Goal: Information Seeking & Learning: Learn about a topic

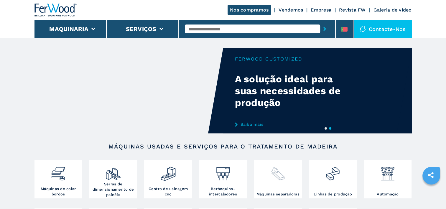
click at [279, 177] on img at bounding box center [278, 171] width 16 height 20
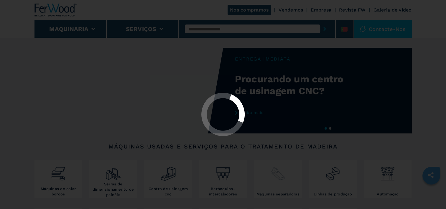
select select "**********"
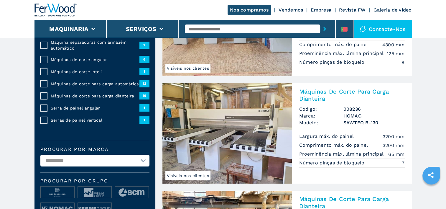
scroll to position [106, 0]
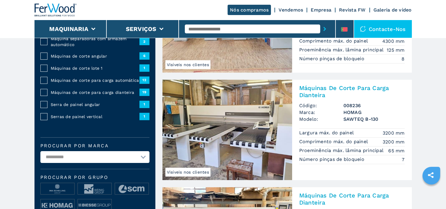
click at [238, 131] on img at bounding box center [227, 130] width 130 height 100
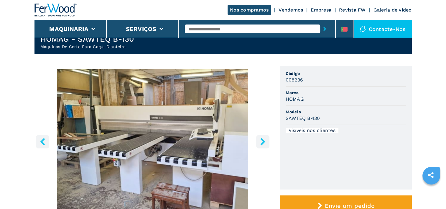
scroll to position [24, 0]
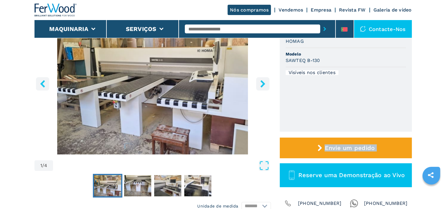
scroll to position [83, 0]
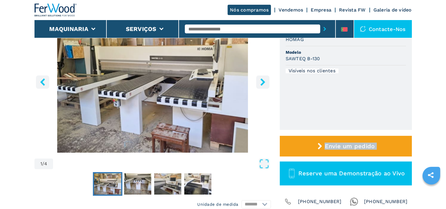
click at [266, 83] on icon "right-button" at bounding box center [262, 81] width 7 height 7
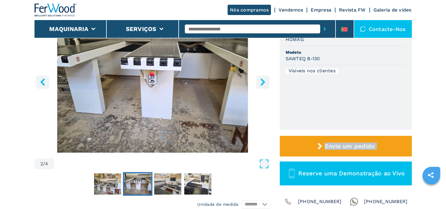
click at [266, 83] on icon "right-button" at bounding box center [262, 81] width 7 height 7
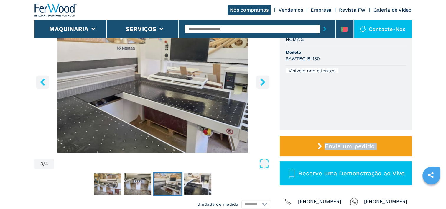
click at [266, 83] on icon "right-button" at bounding box center [262, 81] width 7 height 7
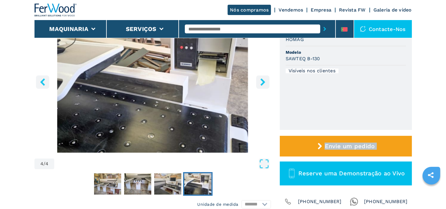
click at [266, 83] on icon "right-button" at bounding box center [262, 81] width 7 height 7
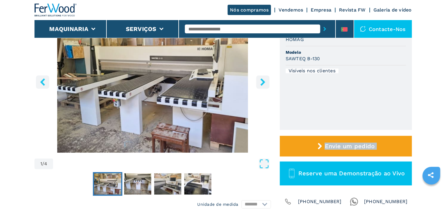
click at [266, 83] on icon "right-button" at bounding box center [262, 81] width 7 height 7
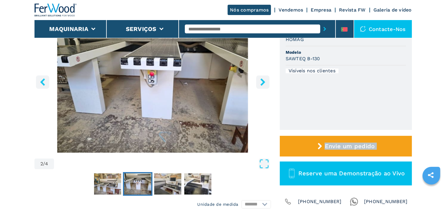
click at [266, 83] on icon "right-button" at bounding box center [262, 81] width 7 height 7
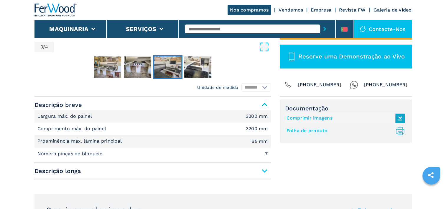
scroll to position [200, 0]
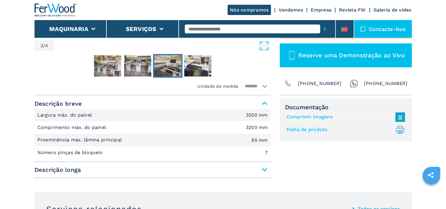
click at [266, 169] on span "Descrição longa" at bounding box center [152, 169] width 236 height 11
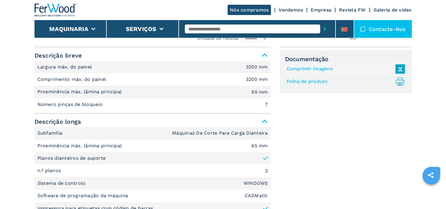
scroll to position [248, 0]
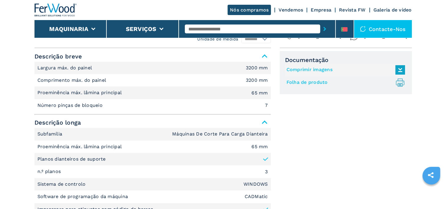
click at [318, 86] on link "Folha de produto .prefix__st0{stroke-linecap:round;stroke-linejoin:round}.prefi…" at bounding box center [345, 83] width 116 height 10
select select "**********"
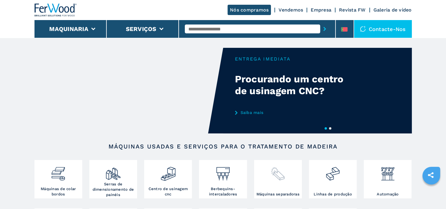
click at [282, 186] on div at bounding box center [278, 176] width 45 height 30
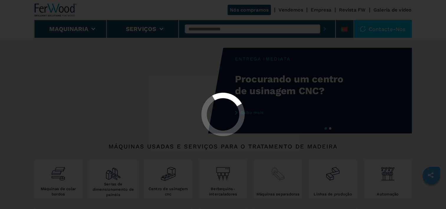
select select "**********"
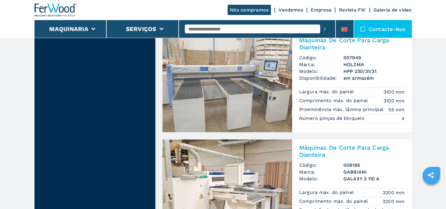
scroll to position [529, 0]
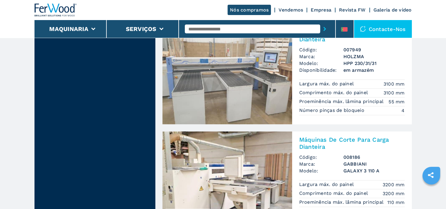
click at [252, 86] on img at bounding box center [227, 74] width 130 height 100
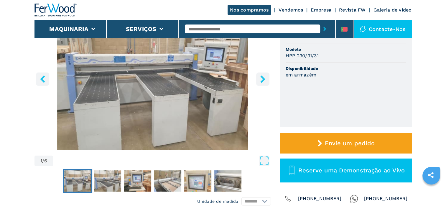
scroll to position [83, 0]
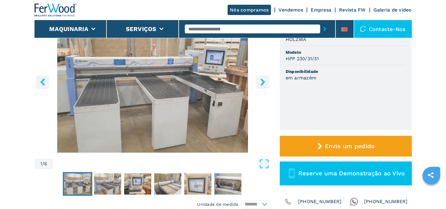
click at [263, 79] on icon "right-button" at bounding box center [262, 81] width 7 height 7
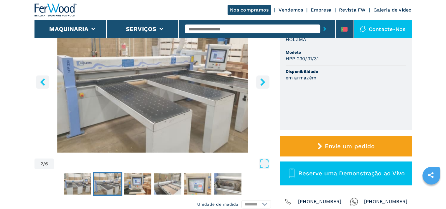
click at [263, 79] on icon "right-button" at bounding box center [262, 81] width 7 height 7
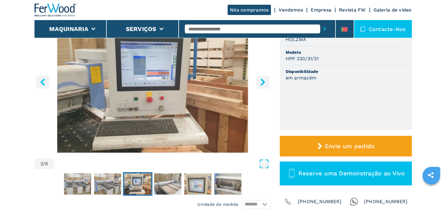
click at [263, 79] on icon "right-button" at bounding box center [262, 81] width 7 height 7
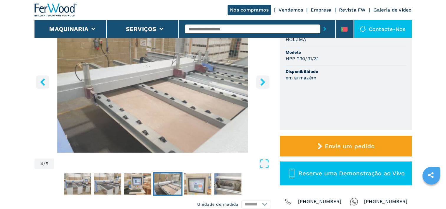
click at [263, 79] on icon "right-button" at bounding box center [262, 81] width 7 height 7
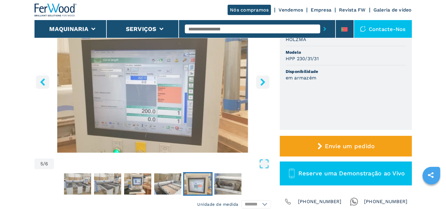
click at [263, 79] on icon "right-button" at bounding box center [262, 81] width 7 height 7
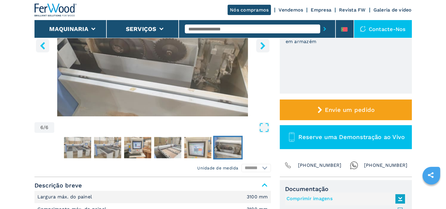
scroll to position [118, 0]
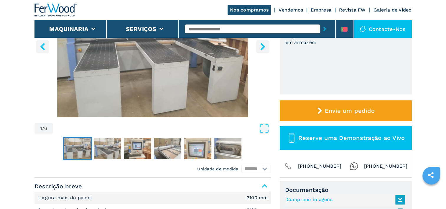
select select "**********"
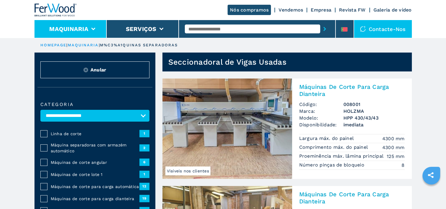
click at [61, 30] on button "Maquinaria" at bounding box center [68, 28] width 39 height 7
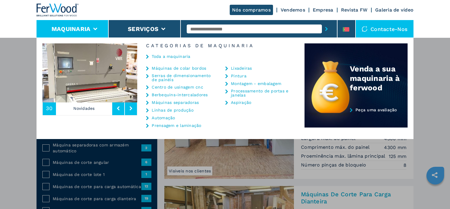
click at [206, 28] on input "text" at bounding box center [254, 28] width 135 height 9
type input "****"
click at [322, 22] on button "submit-button" at bounding box center [326, 29] width 9 height 14
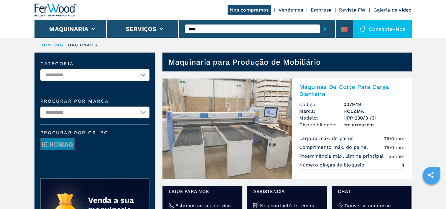
click at [252, 125] on img at bounding box center [227, 128] width 130 height 100
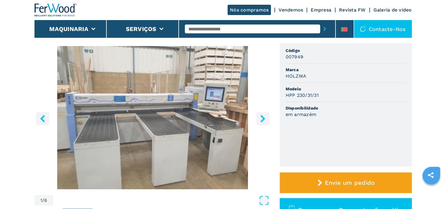
scroll to position [47, 0]
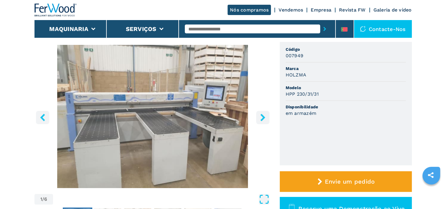
click at [263, 199] on icon "Open Fullscreen" at bounding box center [264, 199] width 11 height 11
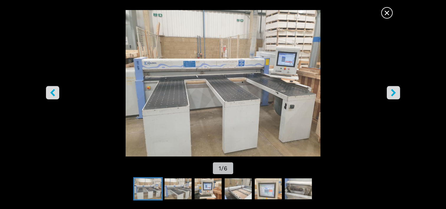
click at [397, 93] on button "right-button" at bounding box center [393, 92] width 13 height 13
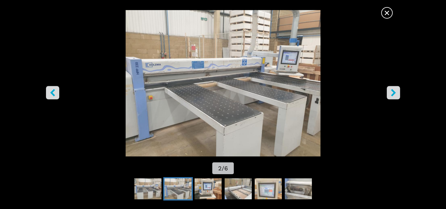
click at [397, 93] on button "right-button" at bounding box center [393, 92] width 13 height 13
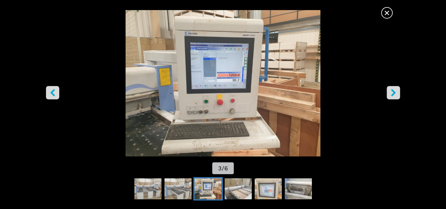
click at [397, 93] on button "right-button" at bounding box center [393, 92] width 13 height 13
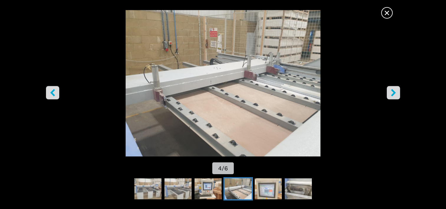
click at [397, 93] on button "right-button" at bounding box center [393, 92] width 13 height 13
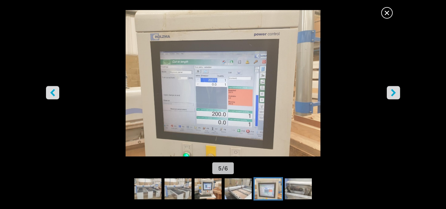
click at [397, 93] on button "right-button" at bounding box center [393, 92] width 13 height 13
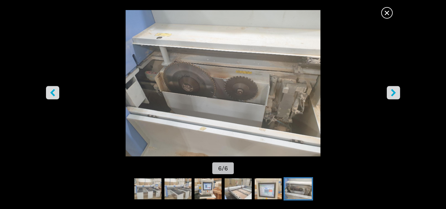
click at [387, 13] on span "×" at bounding box center [387, 11] width 10 height 10
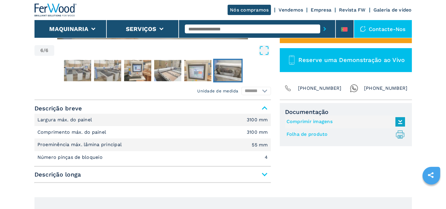
scroll to position [200, 0]
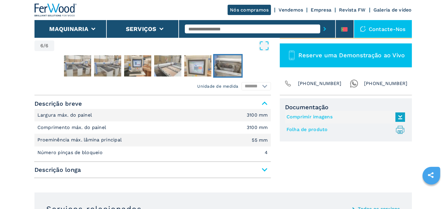
click at [315, 128] on link "Folha de produto .prefix__st0{stroke-linecap:round;stroke-linejoin:round}.prefi…" at bounding box center [345, 130] width 116 height 10
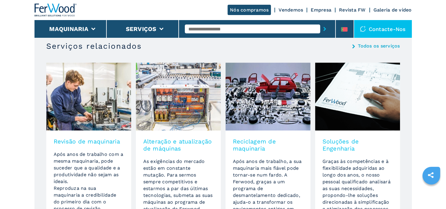
scroll to position [366, 0]
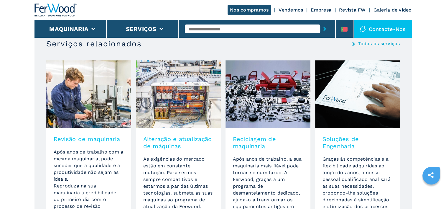
click at [200, 30] on input "text" at bounding box center [252, 28] width 135 height 9
click at [215, 32] on input "text" at bounding box center [252, 28] width 135 height 9
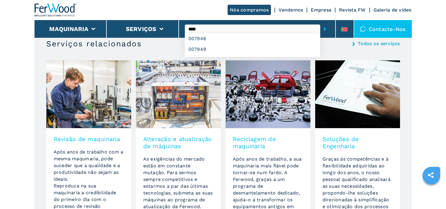
type input "****"
click at [320, 22] on button "submit-button" at bounding box center [324, 29] width 9 height 14
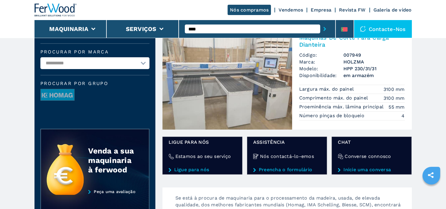
scroll to position [31, 0]
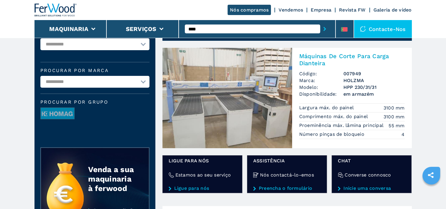
click at [259, 94] on img at bounding box center [227, 98] width 130 height 100
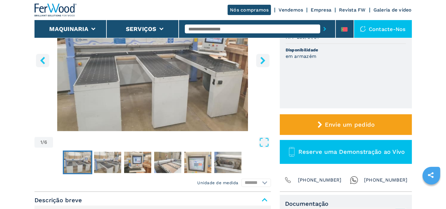
scroll to position [111, 0]
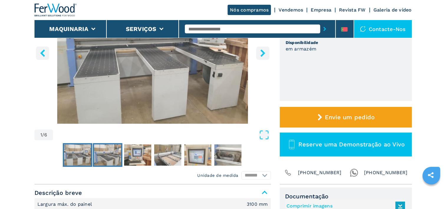
click at [110, 151] on img "Go to Slide 2" at bounding box center [107, 154] width 27 height 21
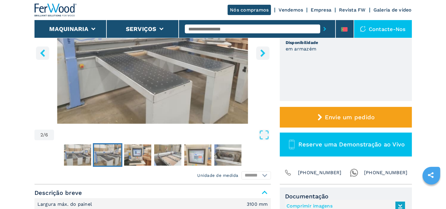
click at [261, 54] on icon "right-button" at bounding box center [262, 52] width 7 height 7
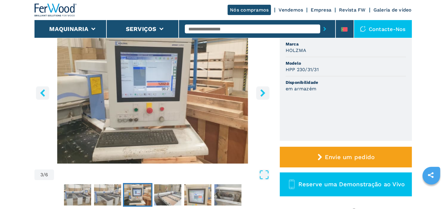
scroll to position [64, 0]
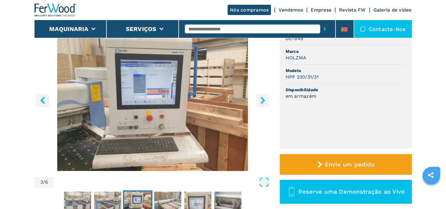
click at [262, 101] on icon "right-button" at bounding box center [262, 99] width 5 height 7
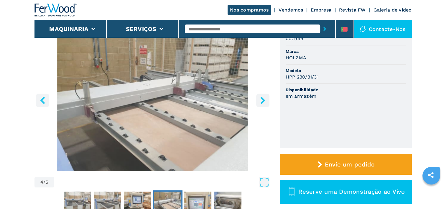
click at [262, 101] on icon "right-button" at bounding box center [262, 99] width 5 height 7
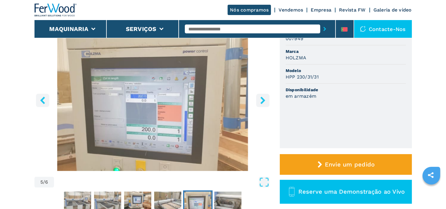
click at [262, 101] on icon "right-button" at bounding box center [262, 99] width 5 height 7
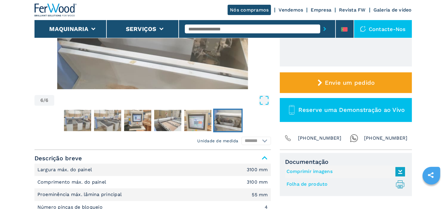
scroll to position [147, 0]
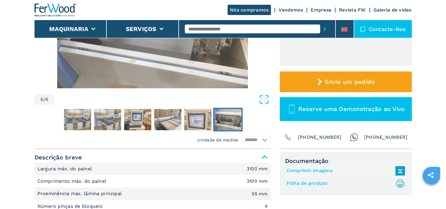
click at [312, 184] on link "Folha de produto .prefix__st0{stroke-linecap:round;stroke-linejoin:round}.prefi…" at bounding box center [345, 183] width 116 height 10
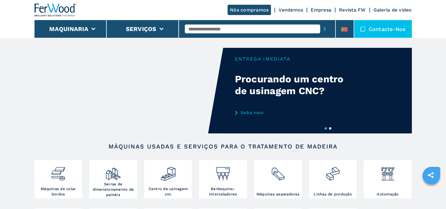
click at [201, 27] on input "text" at bounding box center [252, 28] width 135 height 9
type input "****"
click at [320, 22] on button "submit-button" at bounding box center [324, 29] width 9 height 14
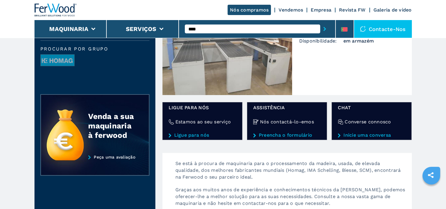
scroll to position [85, 0]
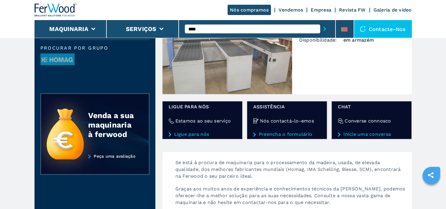
click at [243, 63] on img at bounding box center [227, 44] width 130 height 100
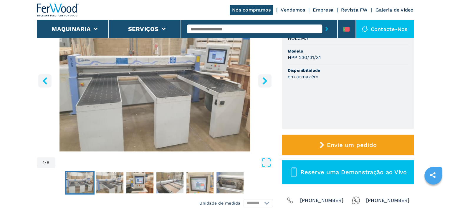
scroll to position [94, 0]
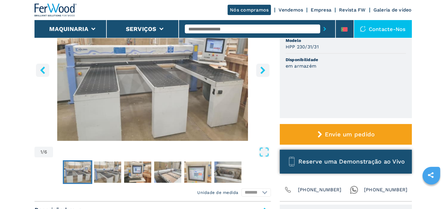
click at [351, 160] on span "Reserve uma Demonstração ao Vivo" at bounding box center [351, 161] width 106 height 7
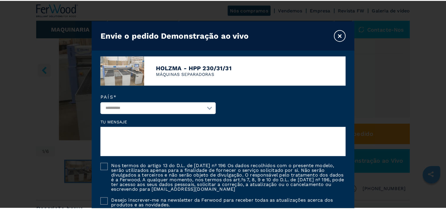
scroll to position [123, 0]
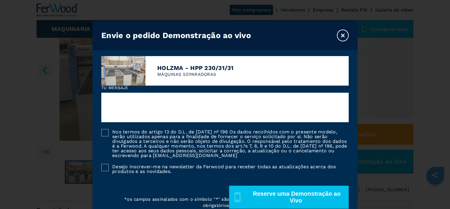
click at [282, 149] on button "Reserve uma Demonstração ao Vivo" at bounding box center [348, 161] width 132 height 24
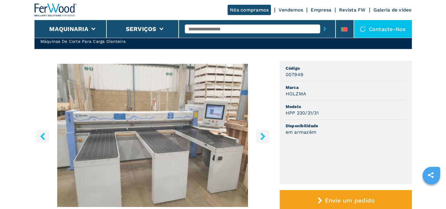
scroll to position [24, 0]
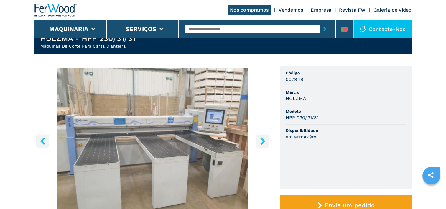
click at [231, 27] on input "text" at bounding box center [252, 28] width 135 height 9
type input "****"
click at [320, 22] on button "submit-button" at bounding box center [324, 29] width 9 height 14
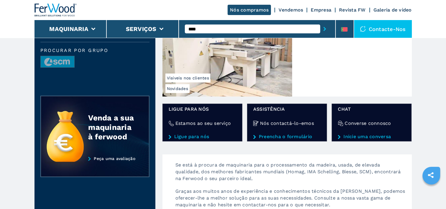
scroll to position [83, 0]
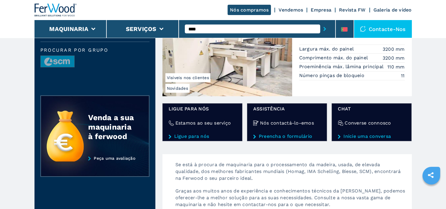
click at [233, 64] on img at bounding box center [227, 46] width 130 height 100
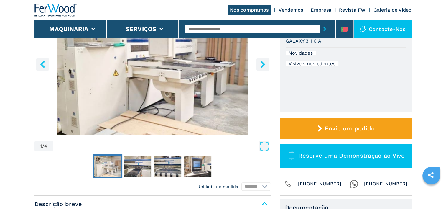
scroll to position [106, 0]
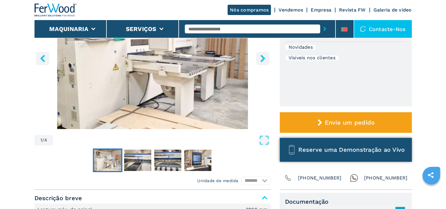
click at [388, 151] on span "Reserve uma Demonstração ao Vivo" at bounding box center [351, 149] width 106 height 7
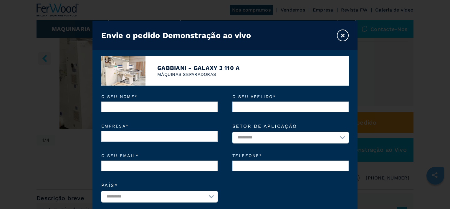
click at [345, 36] on button "×" at bounding box center [343, 35] width 12 height 12
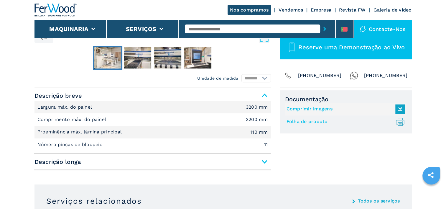
scroll to position [212, 0]
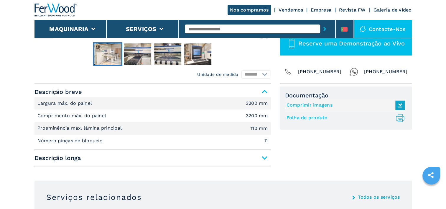
click at [264, 158] on span "Descrição longa" at bounding box center [152, 157] width 236 height 11
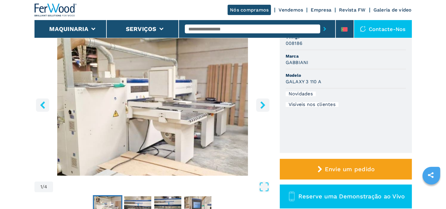
scroll to position [59, 0]
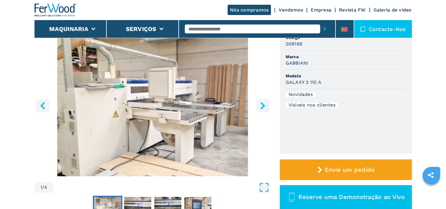
click at [263, 190] on icon "Open Fullscreen" at bounding box center [264, 187] width 11 height 11
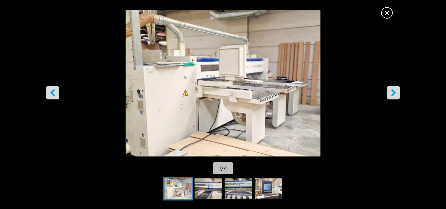
click at [390, 90] on icon "right-button" at bounding box center [393, 92] width 7 height 7
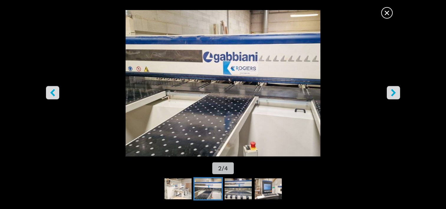
click at [391, 91] on icon "right-button" at bounding box center [393, 92] width 7 height 7
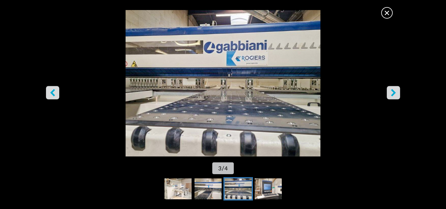
click at [393, 90] on icon "right-button" at bounding box center [393, 92] width 5 height 7
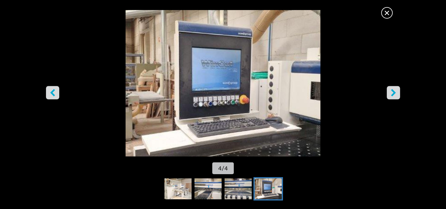
click at [393, 90] on icon "right-button" at bounding box center [393, 92] width 5 height 7
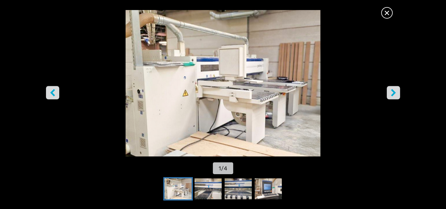
click at [394, 91] on icon "right-button" at bounding box center [393, 92] width 5 height 7
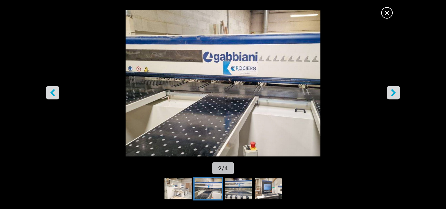
click at [394, 91] on icon "right-button" at bounding box center [393, 92] width 5 height 7
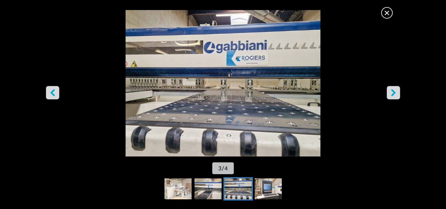
click at [394, 91] on icon "right-button" at bounding box center [393, 92] width 5 height 7
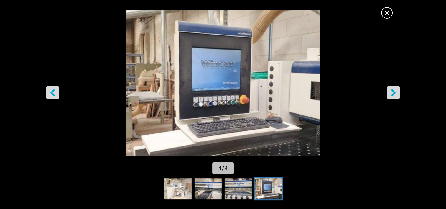
click at [394, 91] on icon "right-button" at bounding box center [393, 92] width 5 height 7
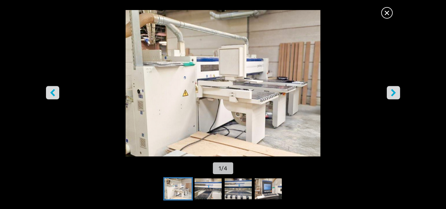
click at [394, 91] on icon "right-button" at bounding box center [393, 92] width 5 height 7
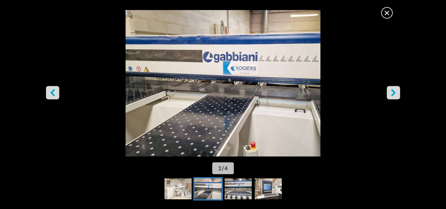
click at [394, 91] on icon "right-button" at bounding box center [393, 92] width 5 height 7
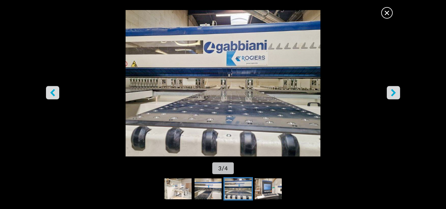
click at [394, 91] on icon "right-button" at bounding box center [393, 92] width 5 height 7
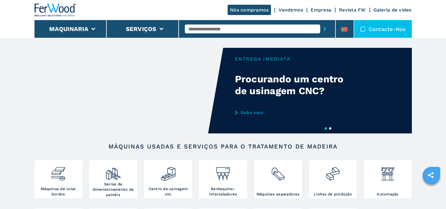
click at [196, 29] on input "text" at bounding box center [252, 28] width 135 height 9
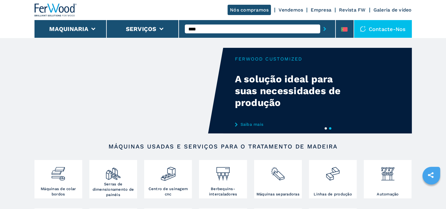
type input "****"
click at [320, 22] on button "submit-button" at bounding box center [324, 29] width 9 height 14
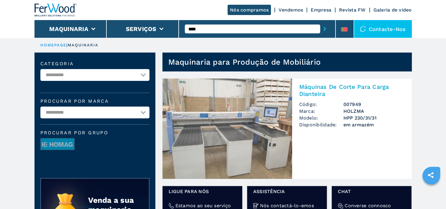
click at [253, 126] on img at bounding box center [227, 128] width 130 height 100
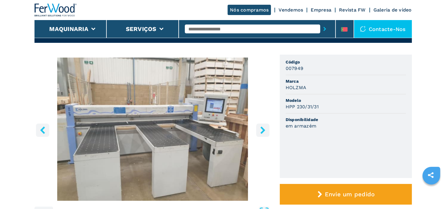
scroll to position [35, 0]
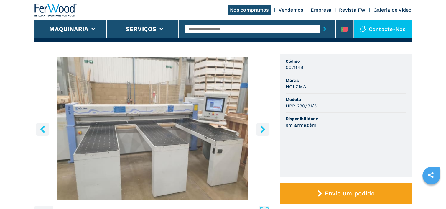
click at [224, 30] on input "text" at bounding box center [252, 28] width 135 height 9
type input "****"
click at [320, 22] on button "submit-button" at bounding box center [324, 29] width 9 height 14
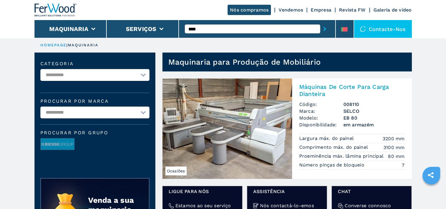
click at [229, 133] on img at bounding box center [227, 128] width 130 height 100
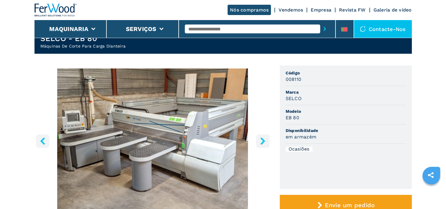
scroll to position [35, 0]
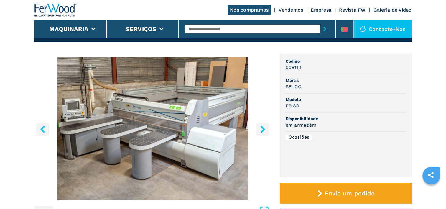
click at [264, 127] on icon "right-button" at bounding box center [262, 128] width 7 height 7
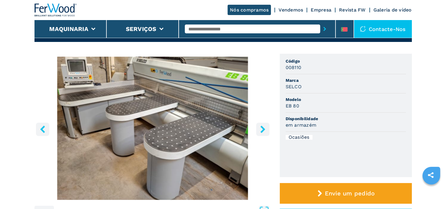
click at [263, 127] on icon "right-button" at bounding box center [262, 128] width 7 height 7
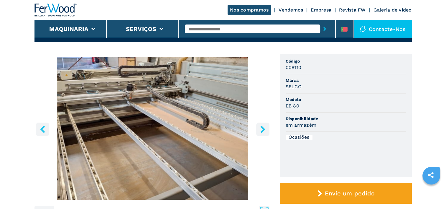
click at [262, 127] on icon "right-button" at bounding box center [262, 128] width 5 height 7
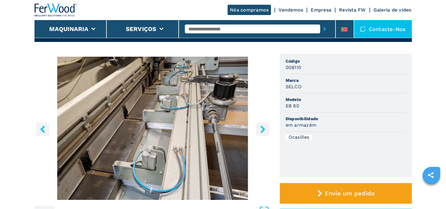
click at [262, 127] on icon "right-button" at bounding box center [262, 128] width 5 height 7
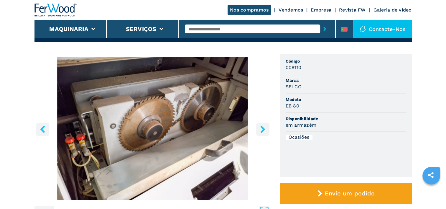
click at [262, 127] on icon "right-button" at bounding box center [262, 128] width 5 height 7
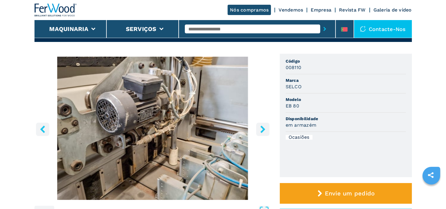
click at [262, 127] on icon "right-button" at bounding box center [262, 128] width 5 height 7
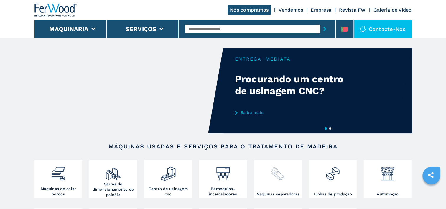
click at [276, 176] on img at bounding box center [278, 171] width 16 height 20
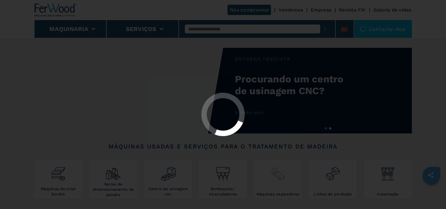
select select "**********"
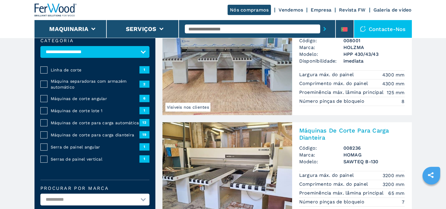
scroll to position [71, 0]
